Goal: Transaction & Acquisition: Purchase product/service

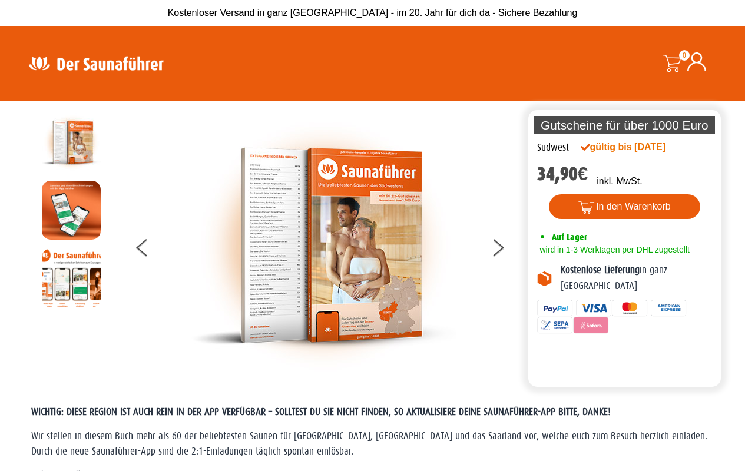
click at [624, 207] on button "In den Warenkorb" at bounding box center [624, 206] width 151 height 25
click at [505, 249] on button at bounding box center [505, 249] width 29 height 29
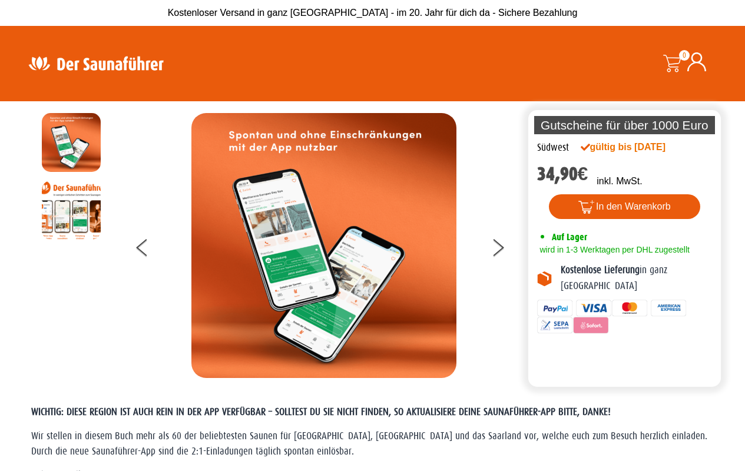
click at [624, 207] on button "In den Warenkorb" at bounding box center [624, 206] width 151 height 25
click at [505, 249] on button at bounding box center [505, 249] width 29 height 29
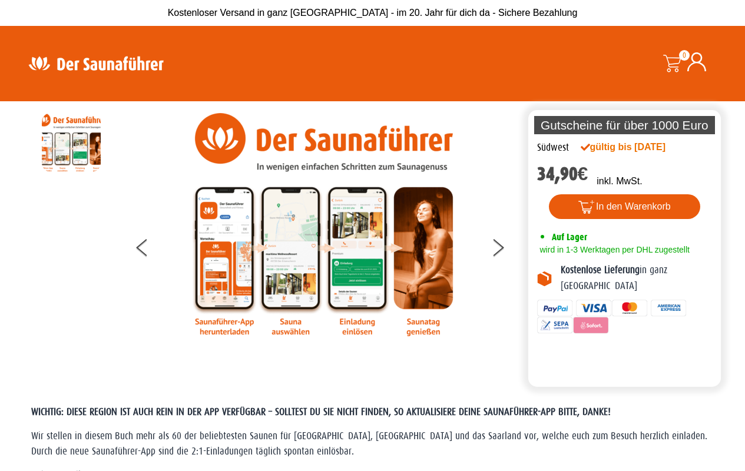
click at [624, 207] on button "In den Warenkorb" at bounding box center [624, 206] width 151 height 25
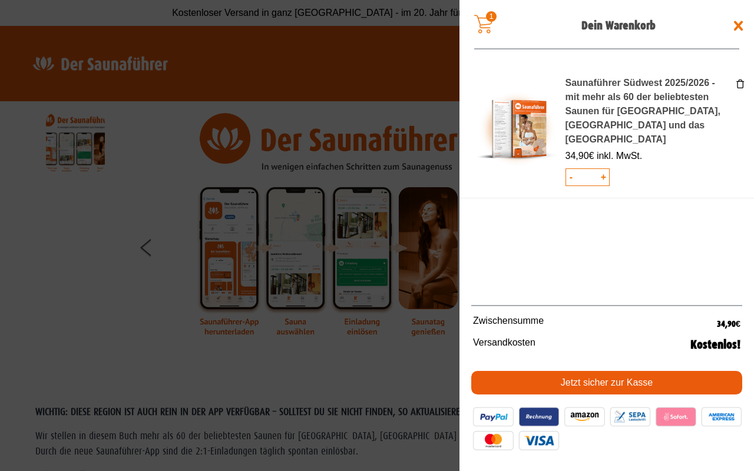
click at [607, 383] on link "Jetzt sicher zur Kasse" at bounding box center [606, 383] width 271 height 24
